Goal: Transaction & Acquisition: Purchase product/service

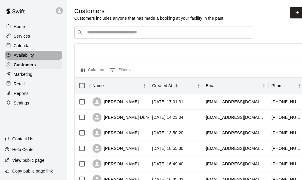
click at [22, 56] on p "Availability" at bounding box center [24, 55] width 20 height 6
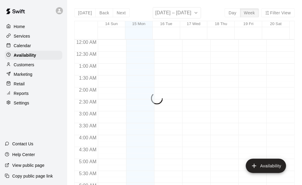
click at [27, 38] on p "Services" at bounding box center [22, 36] width 16 height 6
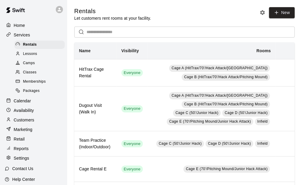
scroll to position [0, 0]
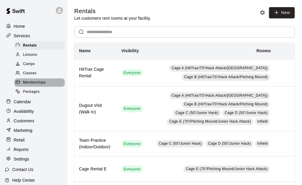
click at [48, 87] on div "Memberships" at bounding box center [39, 82] width 50 height 8
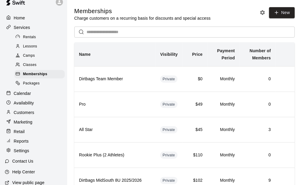
scroll to position [31, 0]
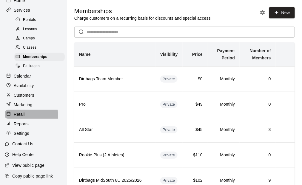
click at [21, 115] on p "Retail" at bounding box center [19, 114] width 11 height 6
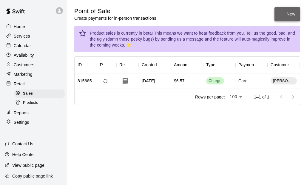
click at [292, 10] on button "New" at bounding box center [288, 14] width 26 height 14
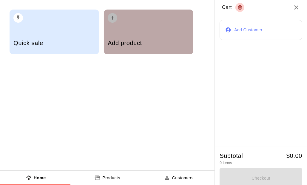
drag, startPoint x: 141, startPoint y: 34, endPoint x: 184, endPoint y: 41, distance: 43.8
click at [141, 33] on div "Add product" at bounding box center [148, 43] width 81 height 21
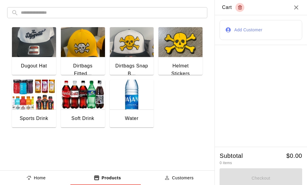
click at [84, 67] on div "Dirtbags Fitted..." at bounding box center [83, 69] width 35 height 15
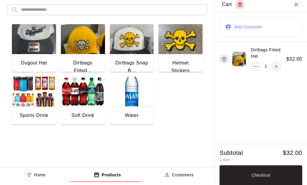
scroll to position [4, 0]
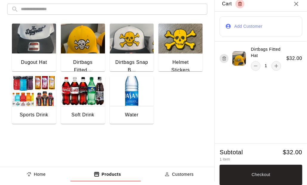
click at [239, 30] on button "Add Customer" at bounding box center [261, 26] width 83 height 20
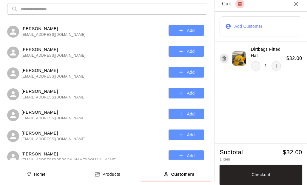
click at [63, 11] on input "text" at bounding box center [112, 9] width 182 height 11
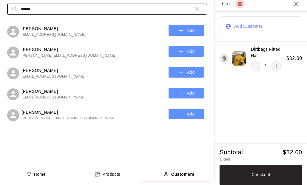
type input "******"
click at [46, 95] on span "[EMAIL_ADDRESS][DOMAIN_NAME]" at bounding box center [53, 98] width 64 height 6
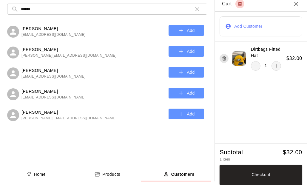
click at [180, 92] on icon "button" at bounding box center [181, 93] width 6 height 6
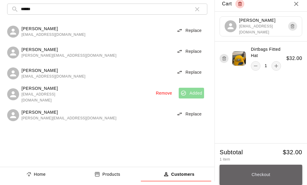
click at [262, 174] on button "Checkout" at bounding box center [261, 175] width 83 height 20
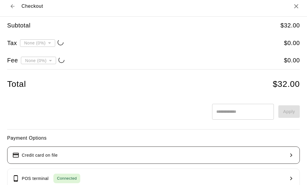
type input "**********"
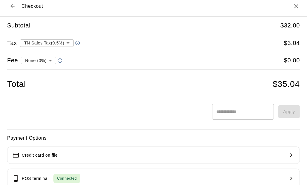
scroll to position [64, 0]
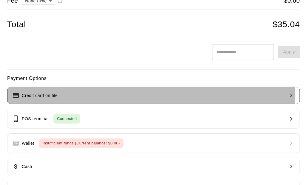
click at [68, 96] on button "Credit card on file" at bounding box center [153, 95] width 293 height 17
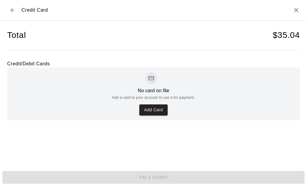
scroll to position [0, 0]
click at [13, 12] on icon "Back to checkout" at bounding box center [13, 10] width 6 height 6
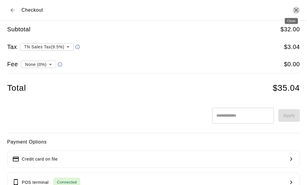
click at [293, 11] on icon "Close" at bounding box center [296, 10] width 7 height 7
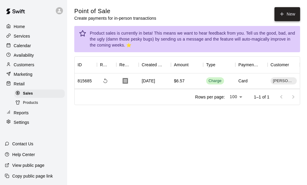
click at [287, 16] on button "New" at bounding box center [288, 14] width 26 height 14
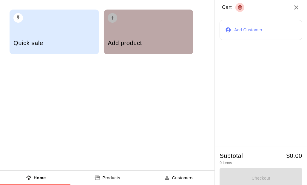
drag, startPoint x: 137, startPoint y: 41, endPoint x: 154, endPoint y: 47, distance: 18.0
click at [137, 41] on h5 "Add product" at bounding box center [148, 43] width 81 height 8
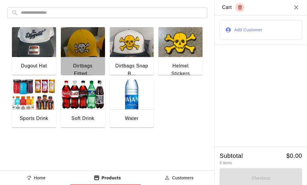
click at [89, 45] on img "button" at bounding box center [83, 42] width 44 height 30
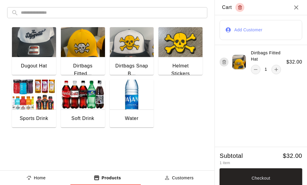
click at [243, 31] on button "Add Customer" at bounding box center [261, 30] width 83 height 20
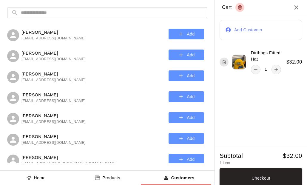
click at [48, 16] on input "text" at bounding box center [112, 12] width 182 height 11
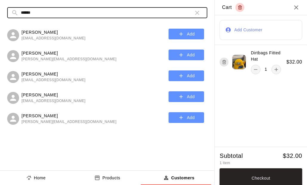
type input "******"
click at [41, 113] on p "[PERSON_NAME]" at bounding box center [68, 116] width 95 height 6
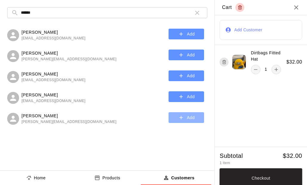
click at [178, 113] on button "Add" at bounding box center [187, 117] width 36 height 11
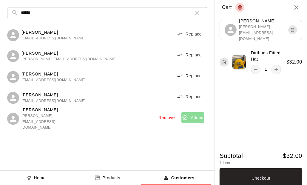
scroll to position [4, 0]
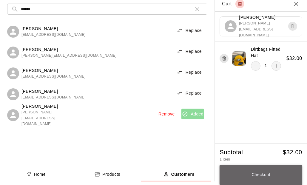
click at [261, 175] on button "Checkout" at bounding box center [261, 175] width 83 height 20
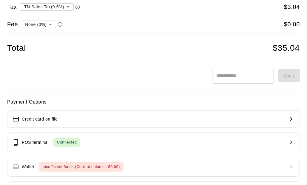
scroll to position [85, 0]
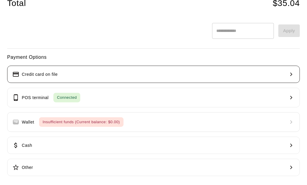
click at [36, 76] on p "Credit card on file" at bounding box center [40, 74] width 36 height 6
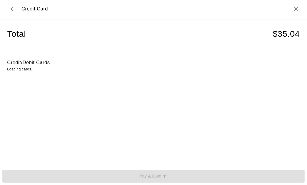
scroll to position [1, 0]
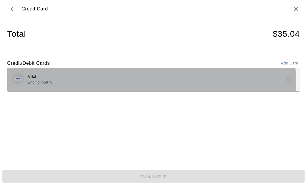
click at [119, 85] on div "Visa Ending in 5873" at bounding box center [153, 80] width 283 height 14
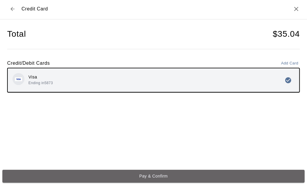
click at [158, 174] on button "Pay & Confirm" at bounding box center [153, 176] width 302 height 13
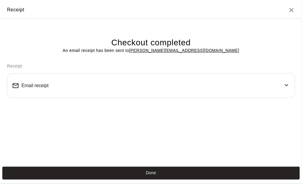
scroll to position [0, 0]
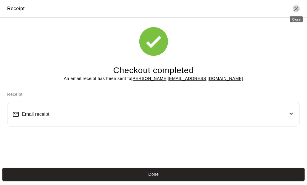
click at [298, 8] on icon "Close" at bounding box center [296, 8] width 7 height 7
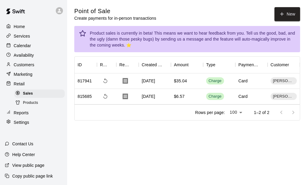
click at [20, 25] on p "Home" at bounding box center [19, 27] width 11 height 6
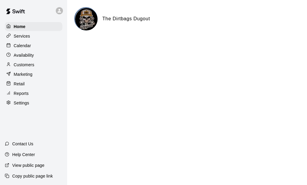
click at [21, 66] on p "Customers" at bounding box center [24, 65] width 21 height 6
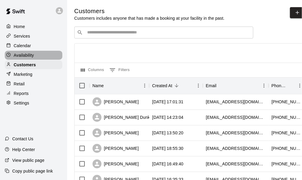
click at [28, 57] on p "Availability" at bounding box center [24, 55] width 20 height 6
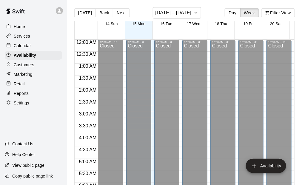
scroll to position [400, 0]
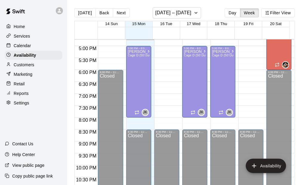
click at [19, 68] on p "Customers" at bounding box center [24, 65] width 21 height 6
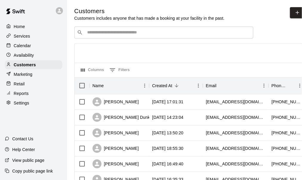
click at [28, 36] on p "Services" at bounding box center [22, 36] width 16 height 6
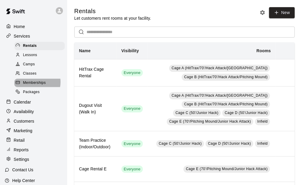
click at [33, 84] on span "Memberships" at bounding box center [34, 83] width 23 height 6
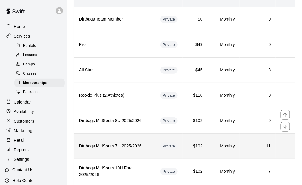
scroll to position [90, 0]
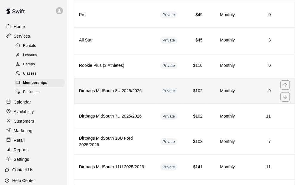
click at [116, 96] on th "Dirtbags MidSouth 8U 2025/2026" at bounding box center [114, 90] width 81 height 25
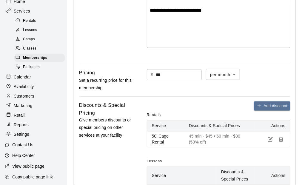
scroll to position [26, 0]
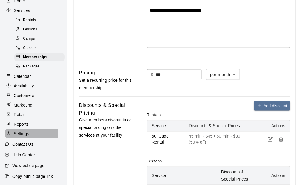
click at [27, 137] on p "Settings" at bounding box center [22, 134] width 16 height 6
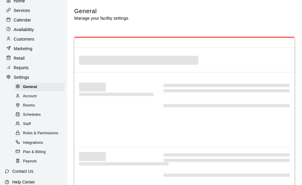
select select "**"
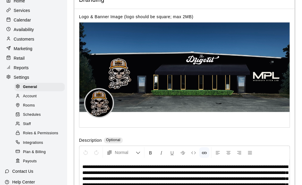
scroll to position [1416, 0]
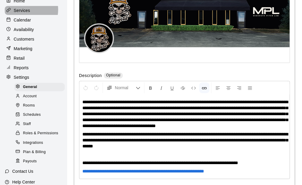
click at [23, 10] on p "Services" at bounding box center [22, 10] width 16 height 6
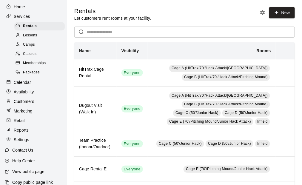
scroll to position [19, 0]
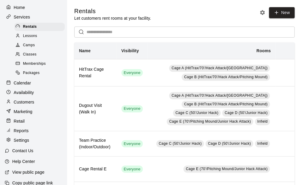
click at [25, 124] on div "Retail" at bounding box center [34, 121] width 58 height 9
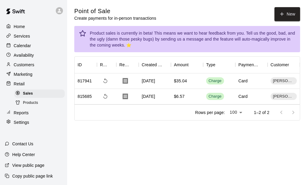
click at [101, 130] on main "Point of Sale Create payments for in-person transactions New Product sales is c…" at bounding box center [187, 68] width 240 height 137
click at [270, 137] on html "Home Services Calendar Availability Customers Marketing Retail Sales Products R…" at bounding box center [153, 68] width 307 height 137
click at [22, 28] on p "Home" at bounding box center [19, 27] width 11 height 6
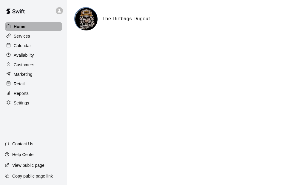
click at [26, 27] on div "Home" at bounding box center [34, 26] width 58 height 9
click at [19, 39] on p "Services" at bounding box center [22, 36] width 16 height 6
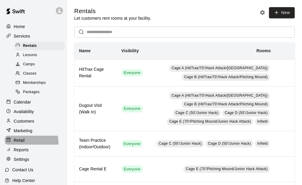
click at [27, 145] on div "Retail" at bounding box center [34, 140] width 58 height 9
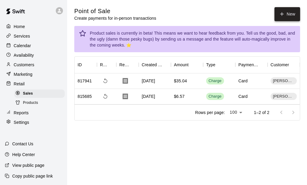
click at [290, 10] on button "New" at bounding box center [288, 14] width 26 height 14
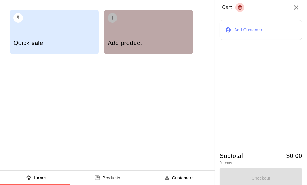
drag, startPoint x: 133, startPoint y: 35, endPoint x: 149, endPoint y: 48, distance: 20.2
click at [132, 35] on div "Add product" at bounding box center [148, 43] width 81 height 21
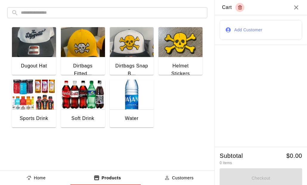
click at [88, 106] on img "button" at bounding box center [83, 95] width 44 height 30
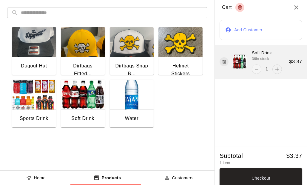
click at [276, 68] on icon "add" at bounding box center [277, 69] width 6 height 6
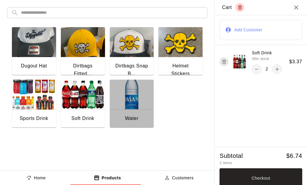
click at [136, 100] on img "button" at bounding box center [132, 95] width 44 height 30
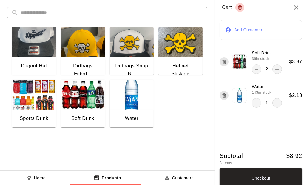
scroll to position [4, 0]
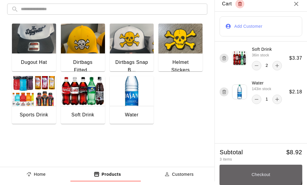
click at [244, 172] on button "Checkout" at bounding box center [261, 175] width 83 height 20
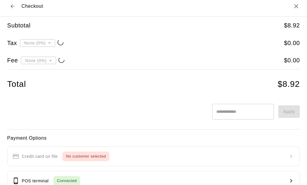
type input "**********"
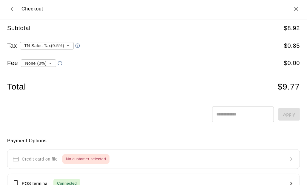
scroll to position [0, 0]
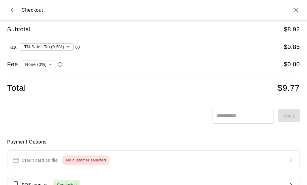
click at [11, 12] on icon "Back to cart" at bounding box center [13, 10] width 6 height 6
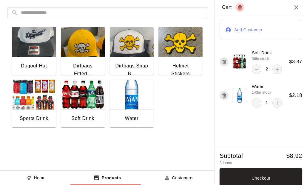
click at [246, 31] on button "Add Customer" at bounding box center [261, 30] width 83 height 20
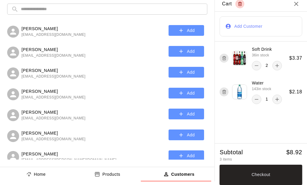
scroll to position [4, 0]
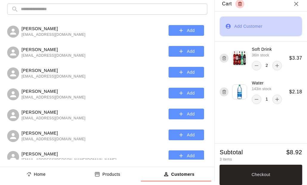
click at [242, 25] on button "Add Customer" at bounding box center [261, 26] width 83 height 20
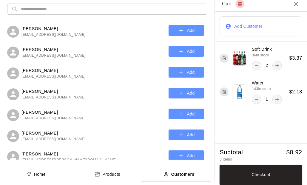
click at [238, 30] on button "Add Customer" at bounding box center [261, 26] width 83 height 20
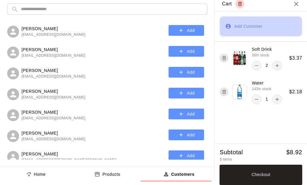
click at [237, 24] on button "Add Customer" at bounding box center [261, 26] width 83 height 20
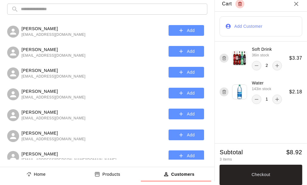
click at [58, 9] on input "text" at bounding box center [112, 9] width 182 height 11
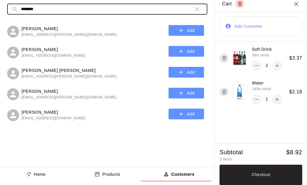
type input "********"
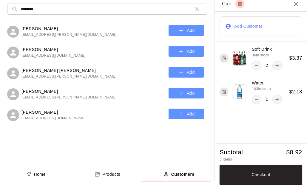
click at [46, 47] on p "[PERSON_NAME]" at bounding box center [53, 50] width 64 height 6
click at [185, 27] on button "Add" at bounding box center [187, 30] width 36 height 11
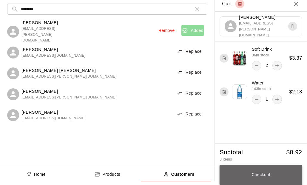
click at [264, 175] on button "Checkout" at bounding box center [261, 175] width 83 height 20
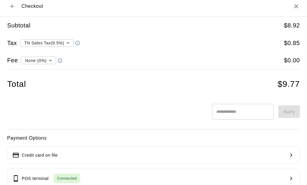
scroll to position [85, 0]
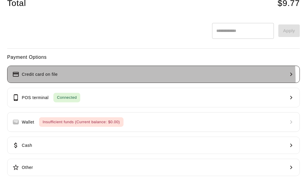
click at [52, 81] on button "Credit card on file" at bounding box center [153, 74] width 293 height 17
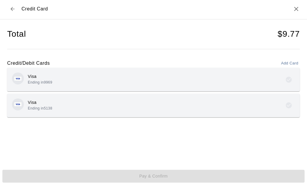
click at [128, 80] on div "Visa Ending in 9969" at bounding box center [153, 80] width 283 height 14
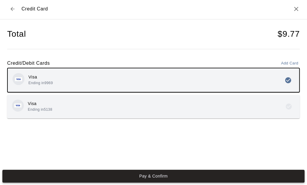
click at [167, 176] on button "Pay & Confirm" at bounding box center [153, 176] width 302 height 13
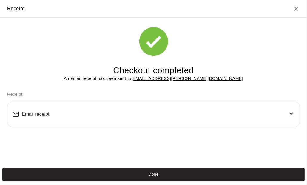
scroll to position [0, 0]
click at [164, 180] on button "Done" at bounding box center [153, 174] width 302 height 13
